Goal: Entertainment & Leisure: Consume media (video, audio)

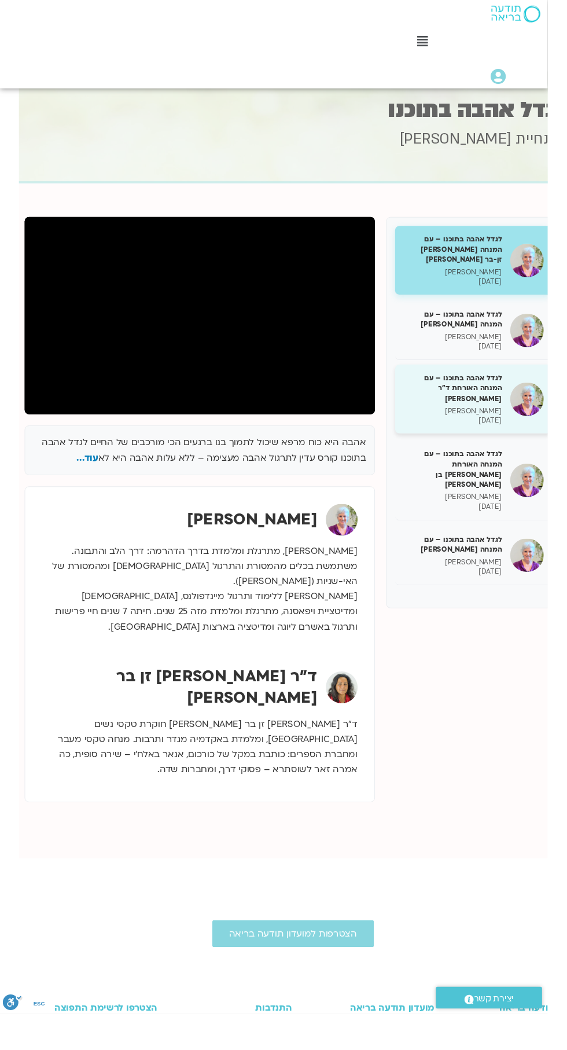
click at [497, 421] on p "[PERSON_NAME]" at bounding box center [469, 426] width 102 height 10
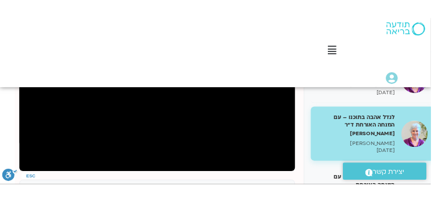
scroll to position [283, -20]
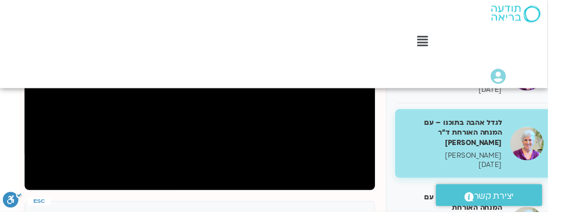
click at [373, 164] on div at bounding box center [206, 78] width 363 height 238
click at [370, 171] on div at bounding box center [206, 78] width 363 height 238
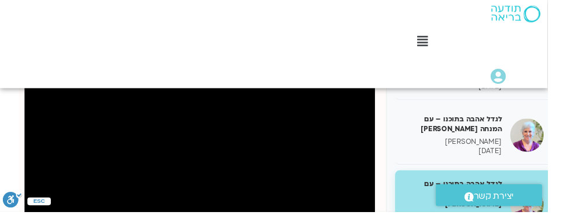
scroll to position [221, -20]
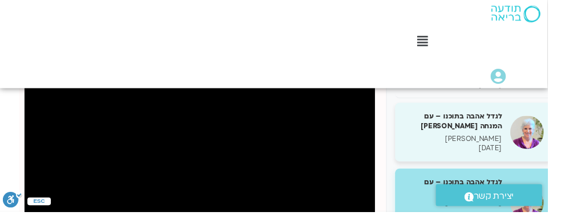
click at [501, 140] on p "[PERSON_NAME]" at bounding box center [469, 145] width 102 height 10
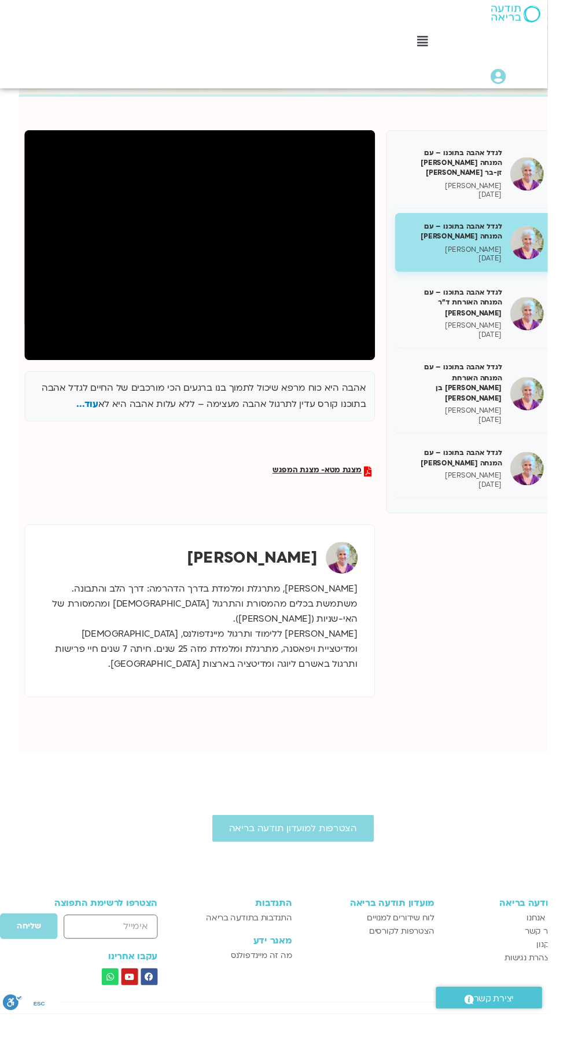
scroll to position [129, -20]
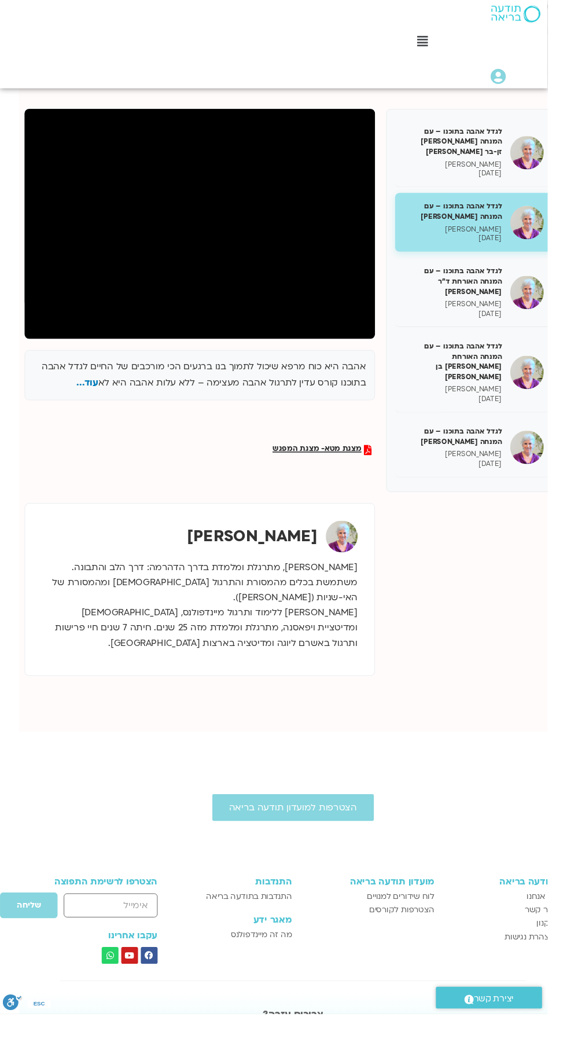
click at [262, 580] on p "[PERSON_NAME], מתרגלת ומלמדת בדרך הדהרמה: דרך הלב והתבונה. משתמשת בכלים מהמסורת…" at bounding box center [206, 627] width 327 height 94
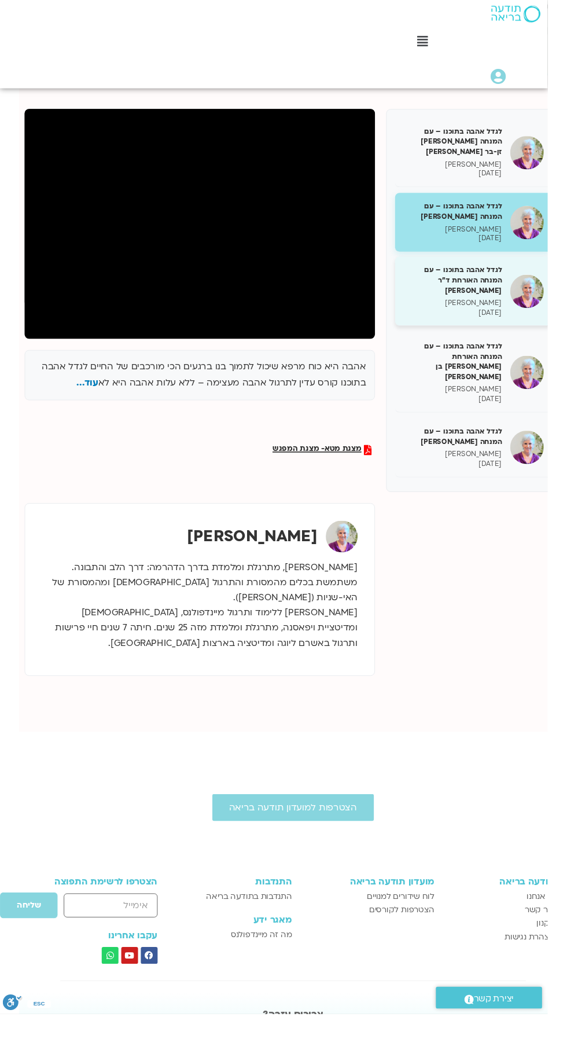
click at [411, 296] on div "לגדל אהבה בתוכנו – עם המנחה האורחת ד"ר [PERSON_NAME] [PERSON_NAME] בר קמה [DATE]" at bounding box center [490, 302] width 163 height 72
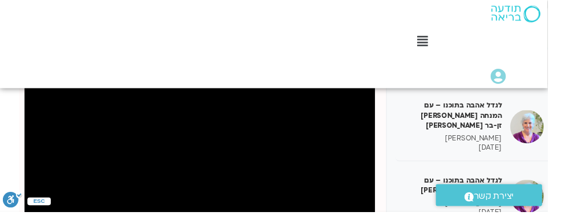
scroll to position [176, -20]
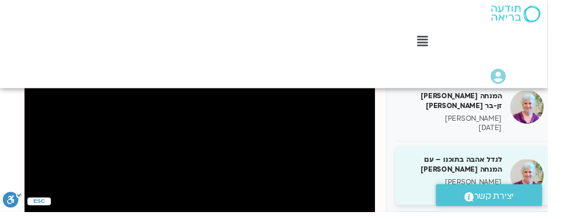
click at [513, 160] on h5 "לגדל אהבה בתוכנו – עם המנחה [PERSON_NAME]" at bounding box center [469, 170] width 102 height 21
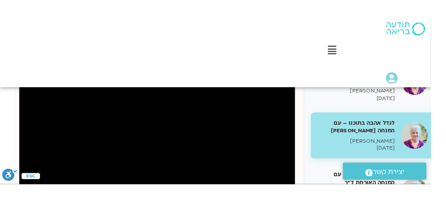
scroll to position [209, -20]
